Goal: Information Seeking & Learning: Understand process/instructions

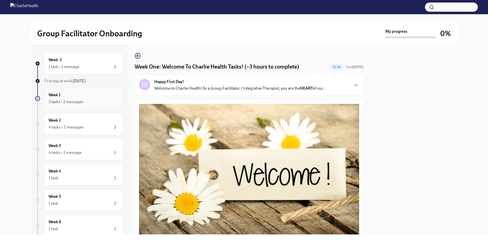
click at [97, 97] on div "Week 1 3 tasks • 2 messages" at bounding box center [84, 98] width 70 height 13
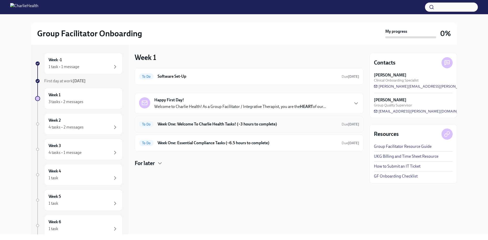
click at [159, 127] on h6 "Week One: Welcome To Charlie Health Tasks! (~3 hours to complete)" at bounding box center [248, 125] width 180 height 6
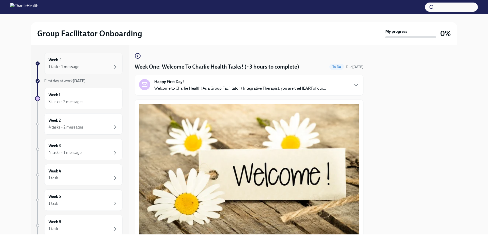
click at [80, 66] on div "1 task • 1 message" at bounding box center [84, 67] width 70 height 6
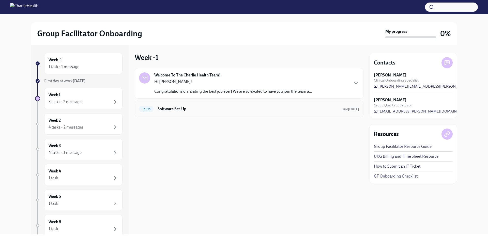
click at [162, 108] on h6 "Software Set-Up" at bounding box center [248, 109] width 180 height 6
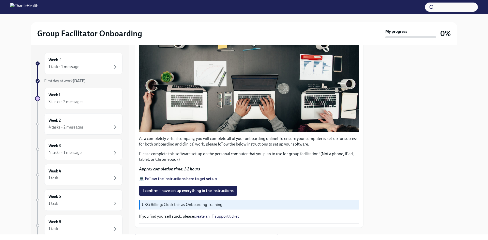
scroll to position [136, 0]
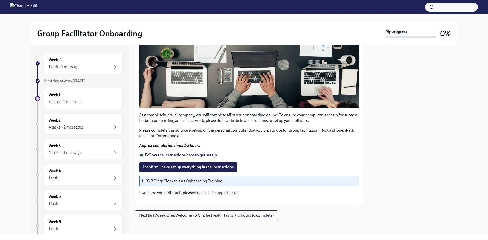
click at [168, 153] on strong "💻 Follow the instructions here to get set up" at bounding box center [178, 155] width 78 height 5
